Goal: Navigation & Orientation: Find specific page/section

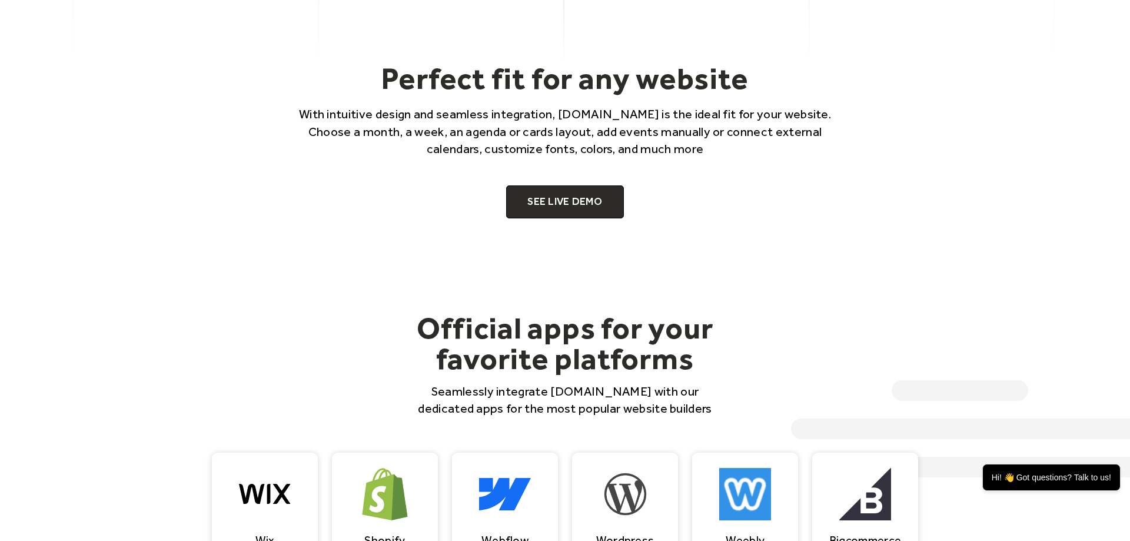
scroll to position [601, 0]
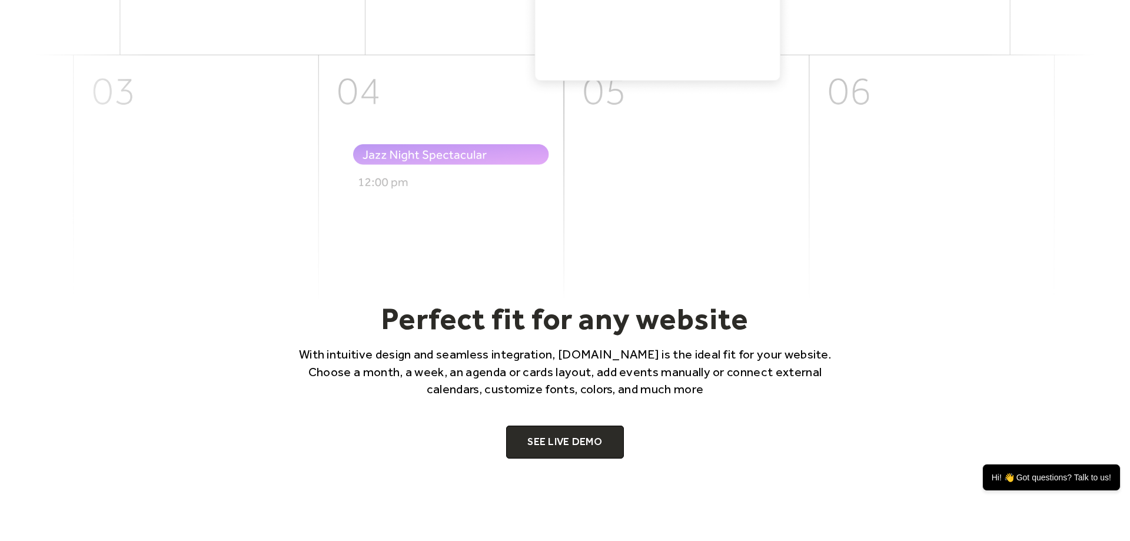
click at [993, 135] on img at bounding box center [565, 38] width 1060 height 524
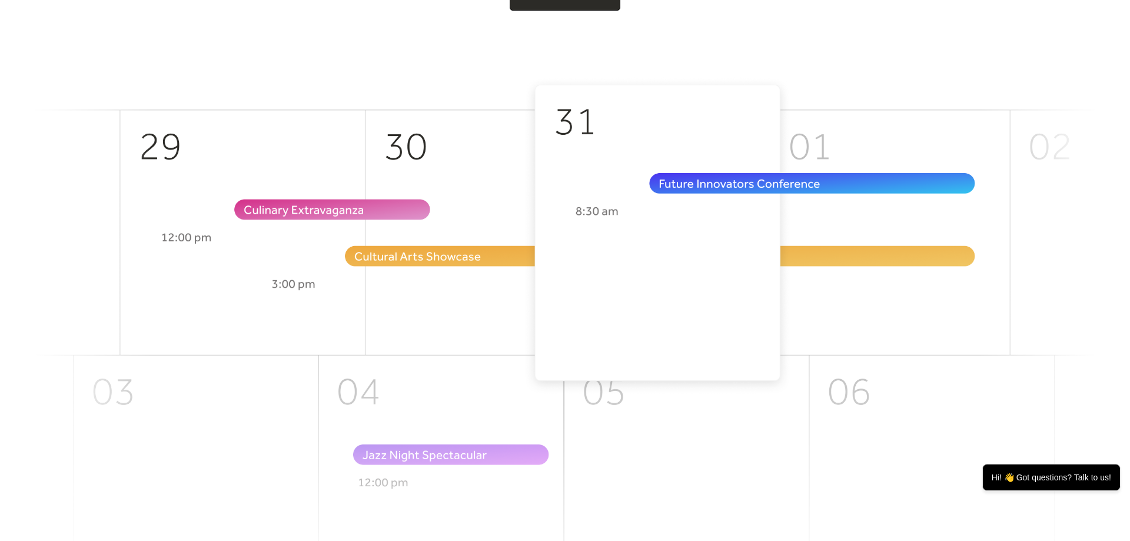
scroll to position [0, 0]
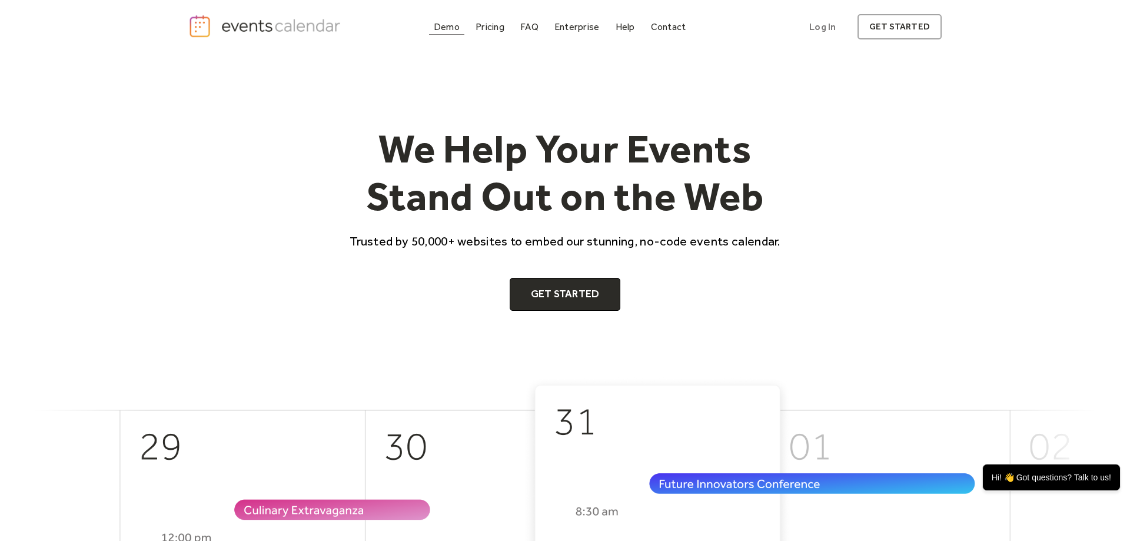
click at [447, 28] on div "Demo" at bounding box center [447, 27] width 26 height 6
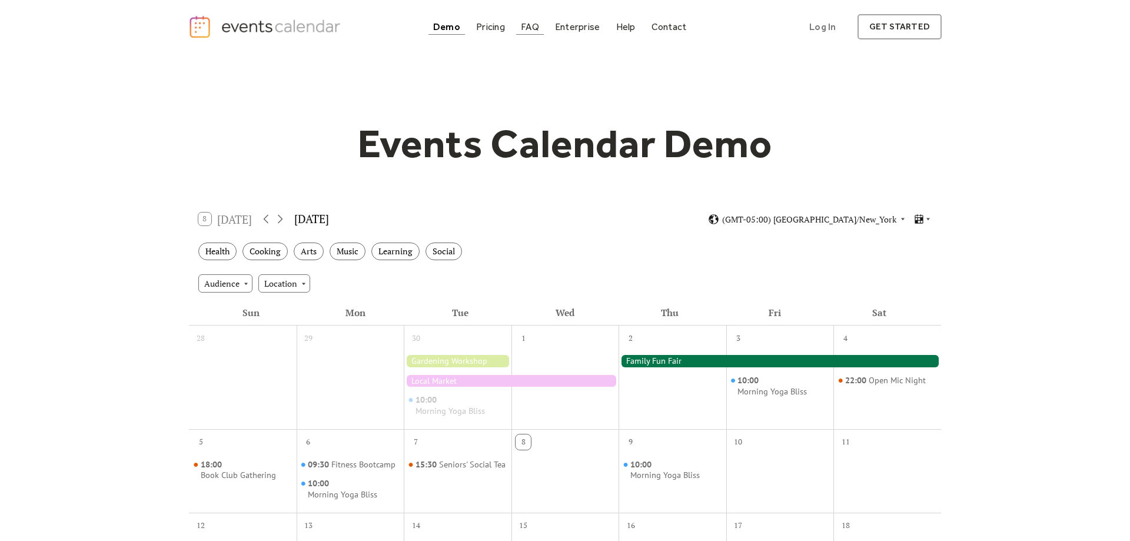
click at [526, 30] on div "FAQ" at bounding box center [530, 27] width 18 height 6
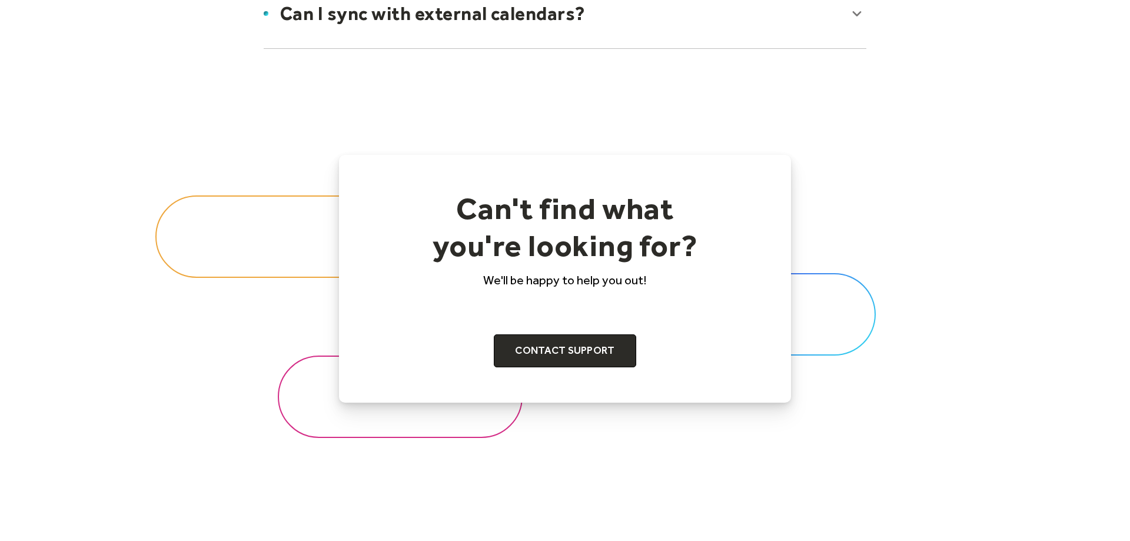
scroll to position [1201, 0]
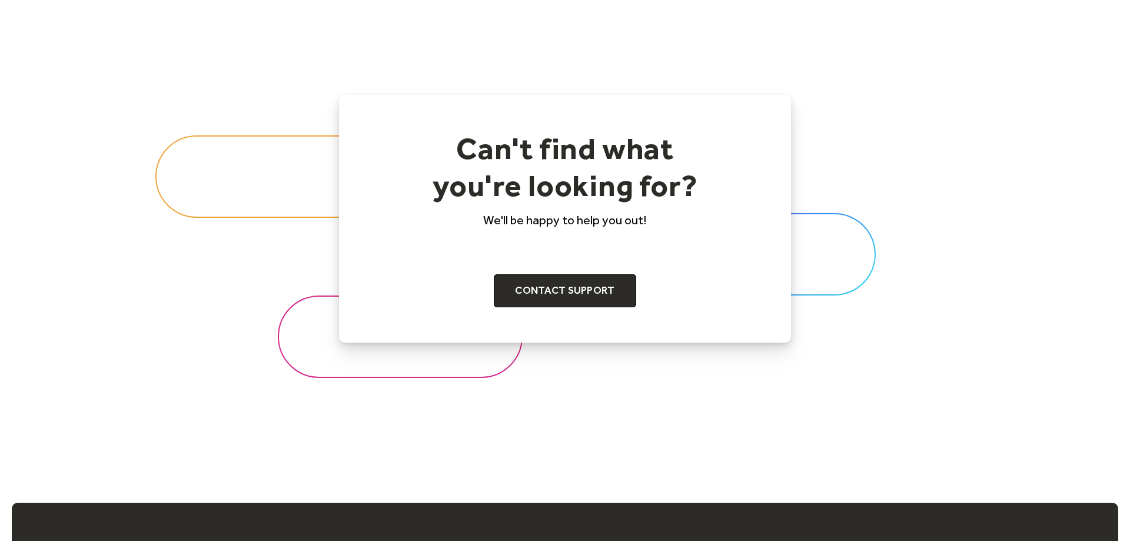
click at [72, 304] on div at bounding box center [565, 219] width 1130 height 380
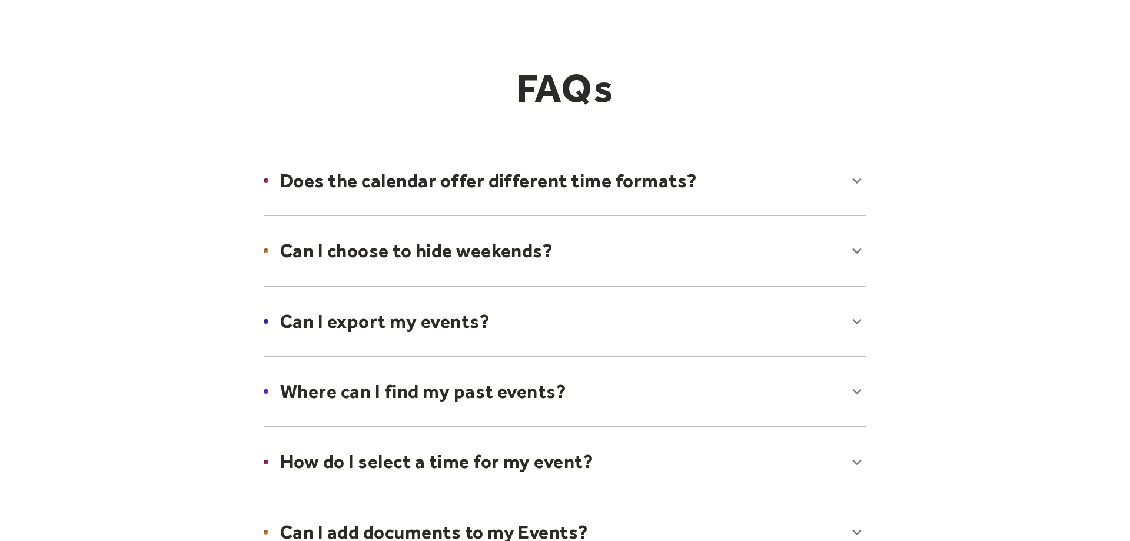
scroll to position [0, 0]
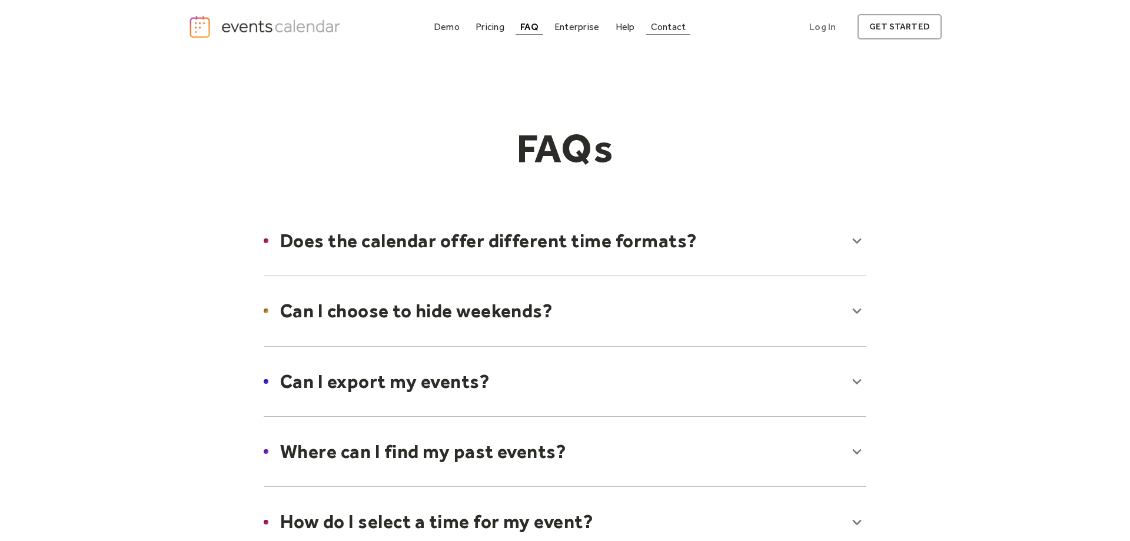
click at [667, 21] on link "Contact" at bounding box center [668, 27] width 45 height 16
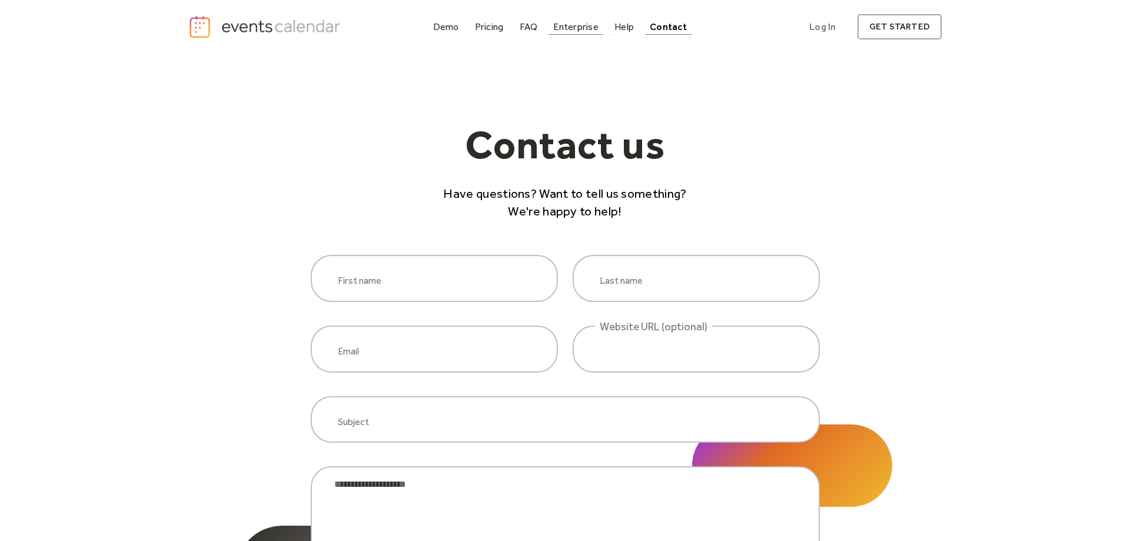
click at [602, 24] on link "Enterprise" at bounding box center [576, 27] width 54 height 16
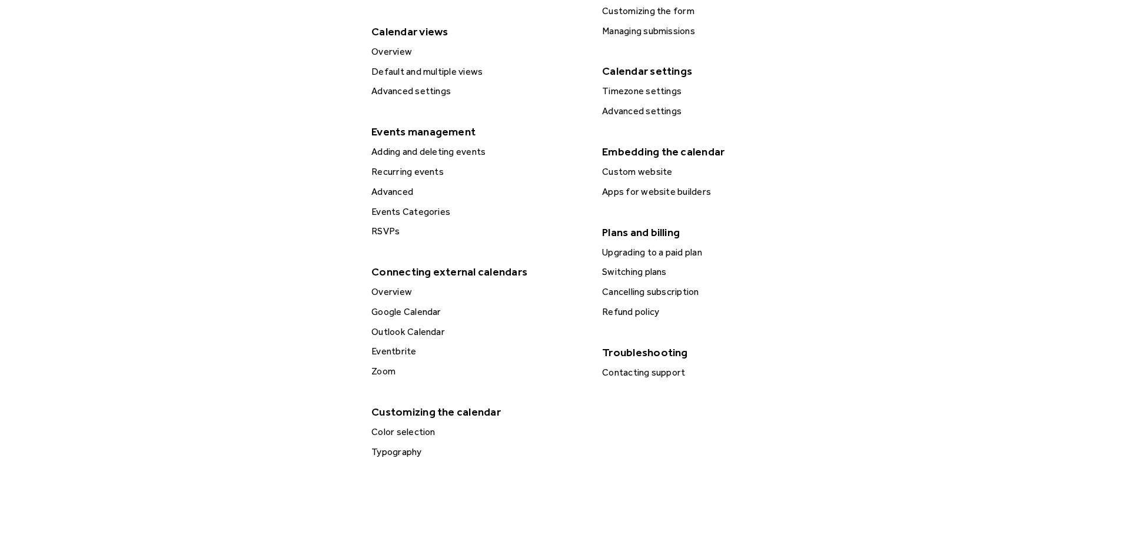
scroll to position [120, 0]
